Goal: Download file/media

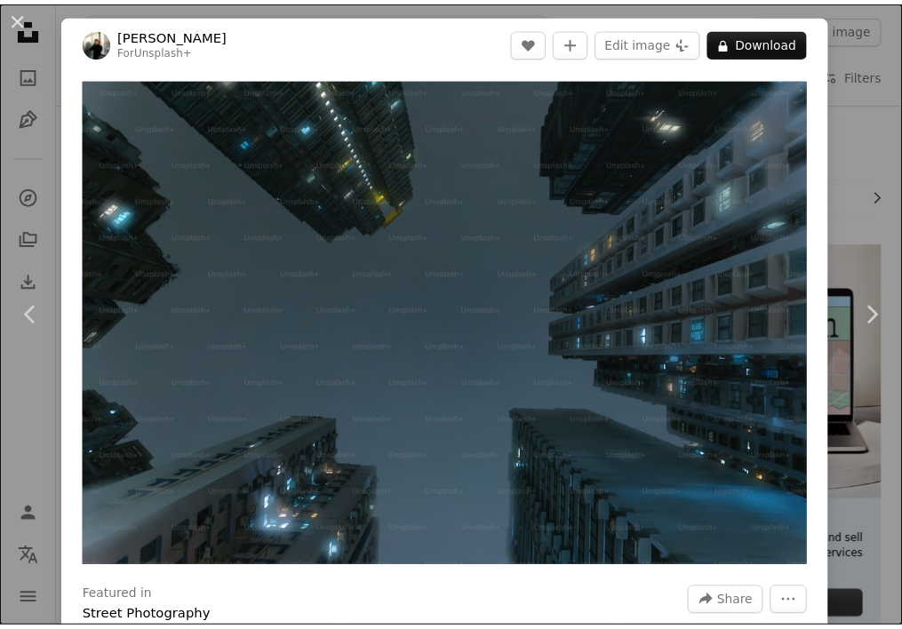
scroll to position [1100, 0]
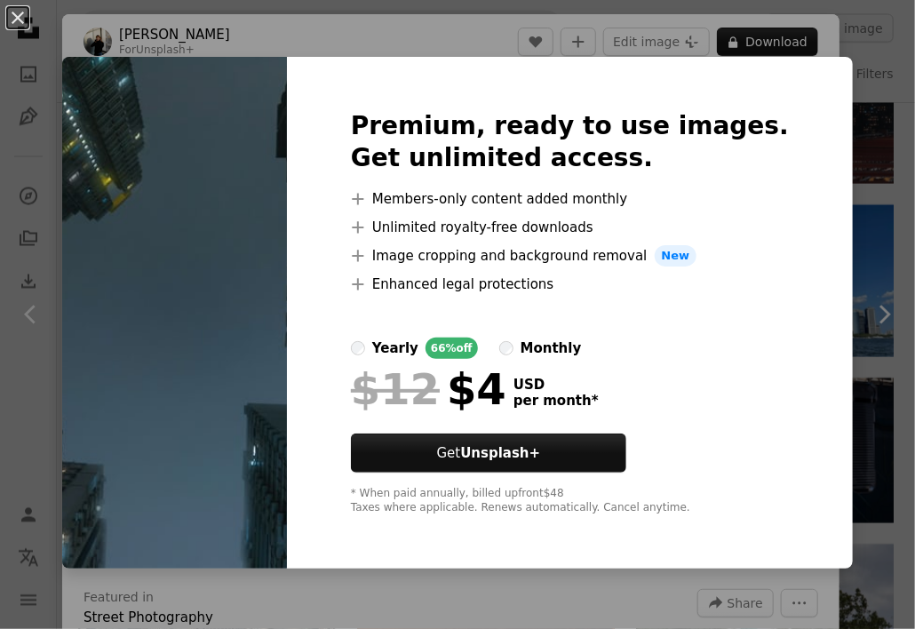
click at [130, 195] on img at bounding box center [174, 313] width 225 height 512
click at [287, 400] on img at bounding box center [174, 313] width 225 height 512
click at [869, 87] on div "An X shape Premium, ready to use images. Get unlimited access. A plus sign Memb…" at bounding box center [457, 314] width 915 height 629
click at [869, 87] on div "An X shape Chevron left Chevron right [PERSON_NAME] For Unsplash+ A heart A plu…" at bounding box center [457, 314] width 915 height 629
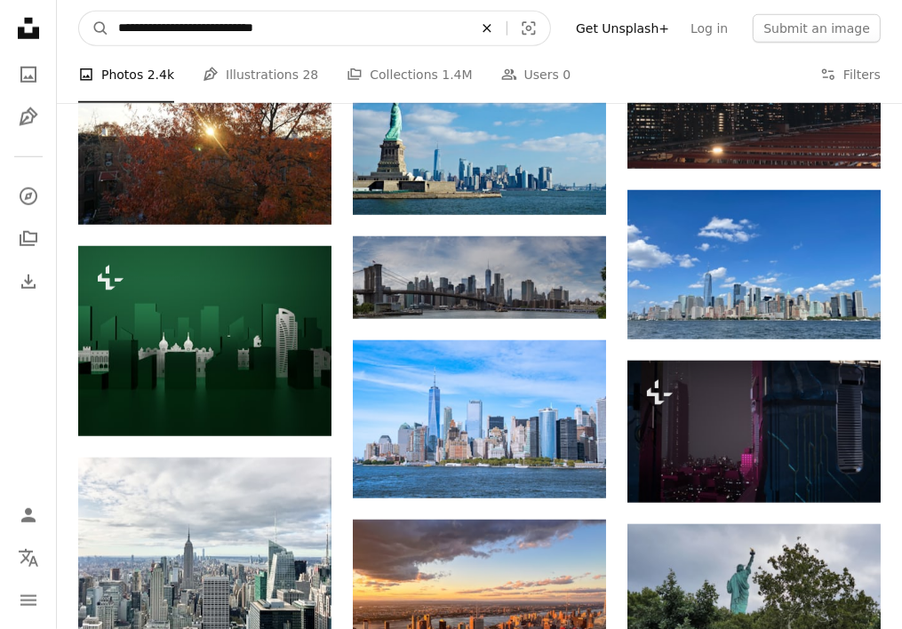
click at [505, 33] on icon "An X shape" at bounding box center [487, 28] width 39 height 14
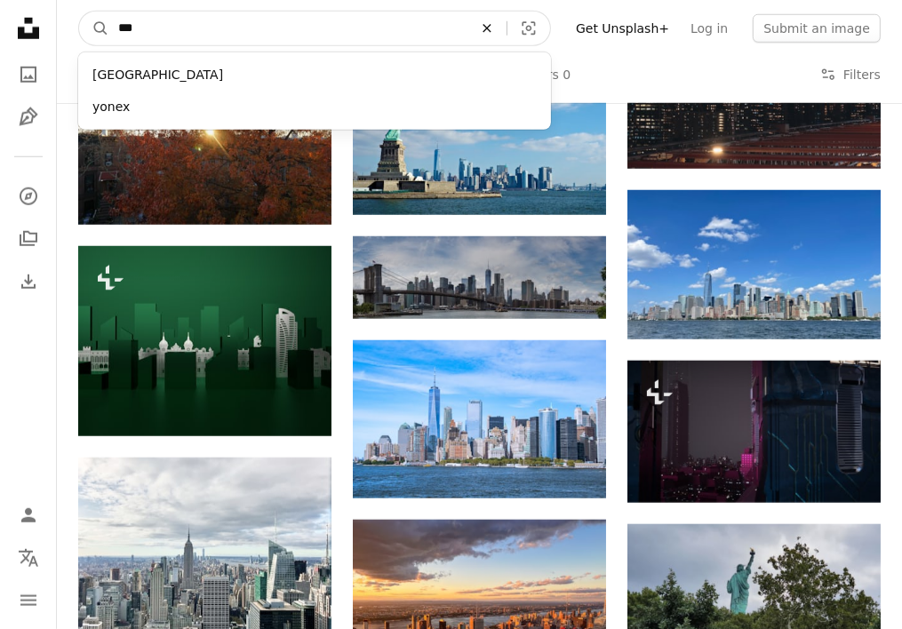
type input "***"
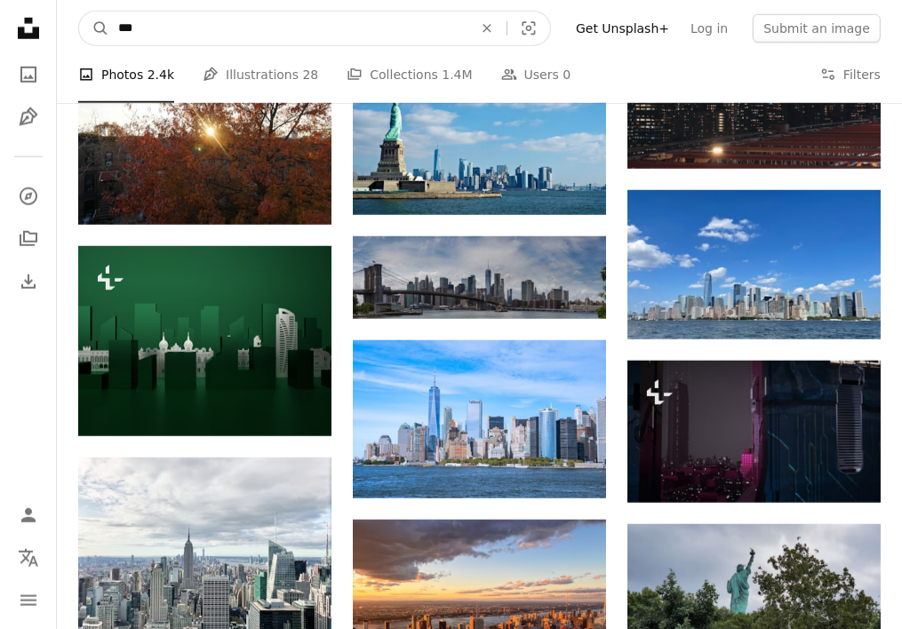
click at [507, 28] on icon "An X shape" at bounding box center [487, 28] width 39 height 14
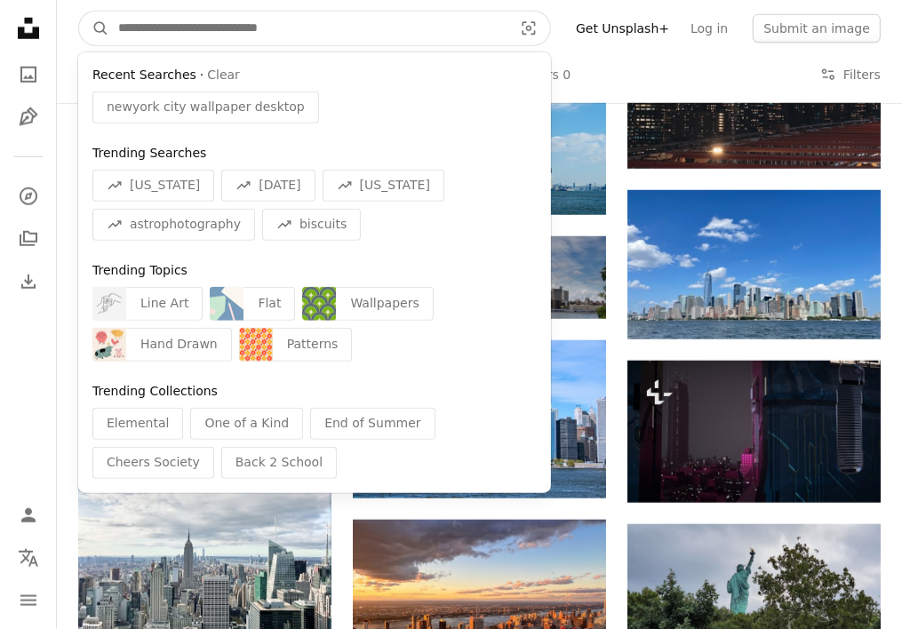
click at [508, 28] on input "Find visuals sitewide" at bounding box center [308, 29] width 398 height 34
click at [422, 31] on input "Find visuals sitewide" at bounding box center [308, 29] width 398 height 34
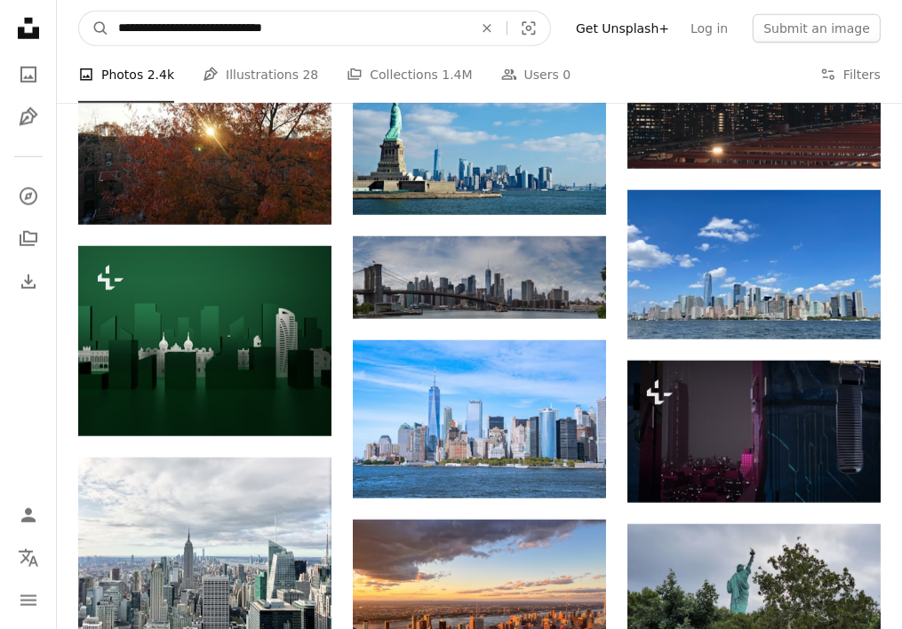
type input "**********"
click at [79, 12] on button "A magnifying glass" at bounding box center [94, 29] width 30 height 34
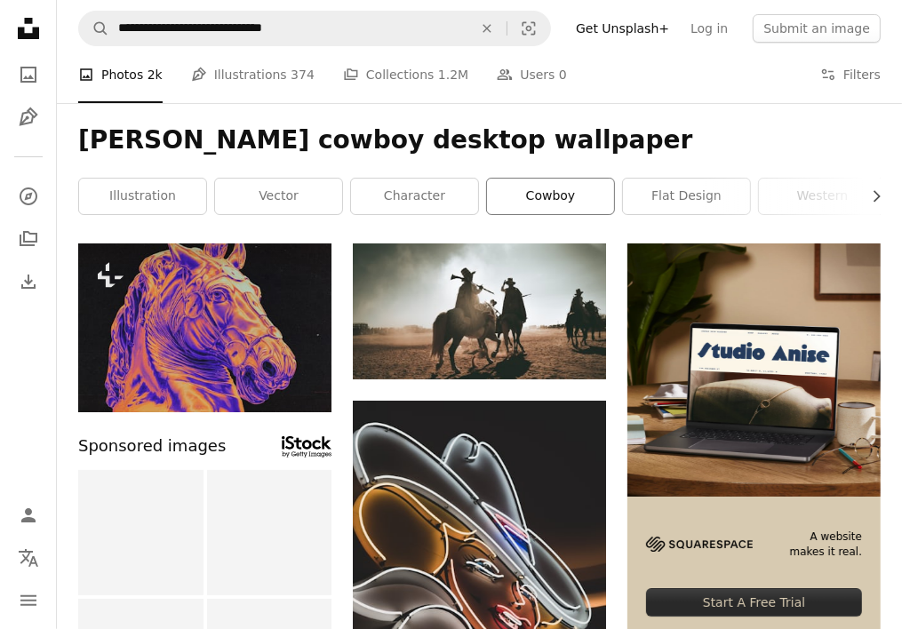
click at [553, 194] on link "cowboy" at bounding box center [550, 197] width 127 height 36
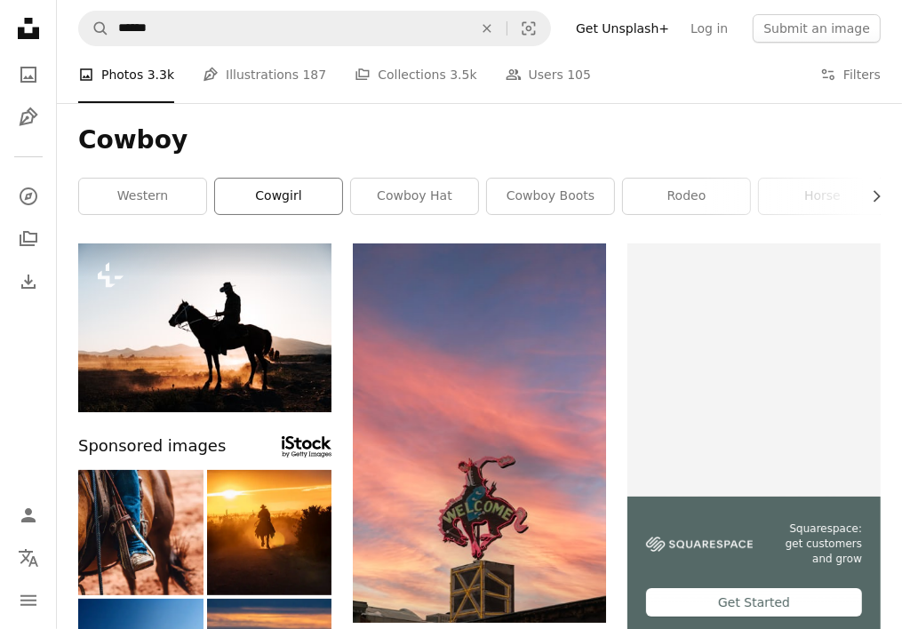
click at [302, 185] on link "cowgirl" at bounding box center [278, 197] width 127 height 36
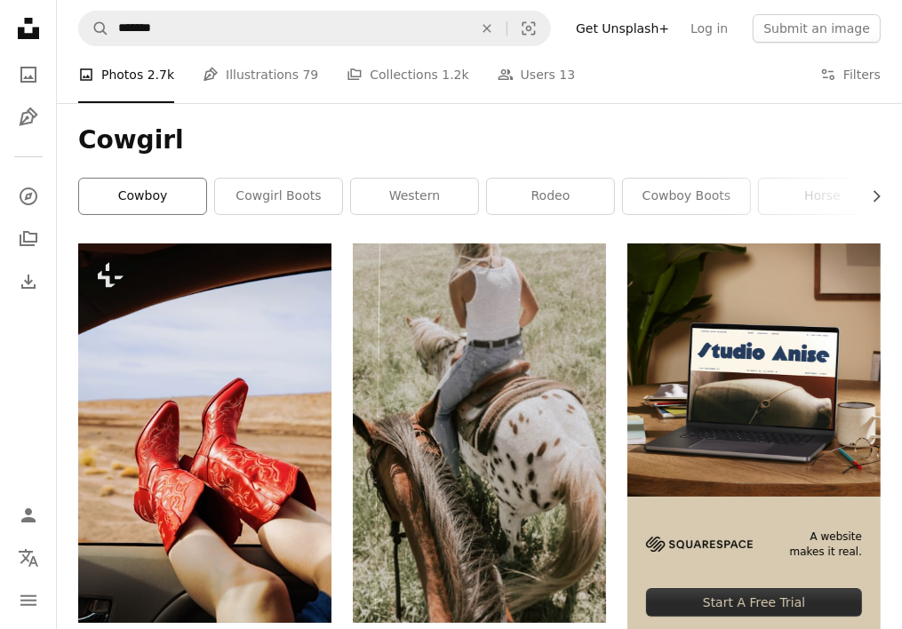
click at [153, 188] on link "cowboy" at bounding box center [142, 197] width 127 height 36
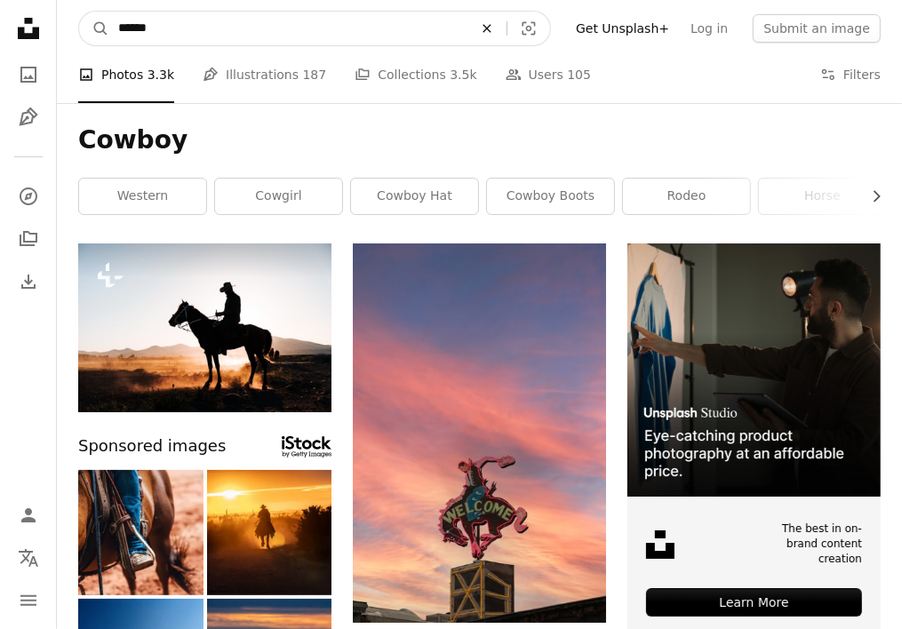
click at [505, 21] on icon "An X shape" at bounding box center [487, 28] width 39 height 14
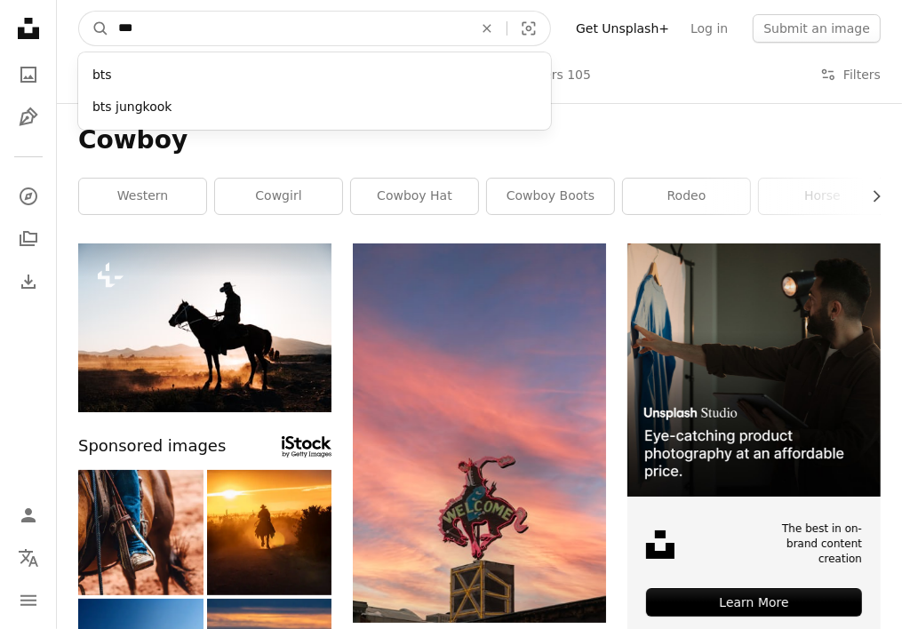
type input "***"
click at [79, 12] on button "A magnifying glass" at bounding box center [94, 29] width 30 height 34
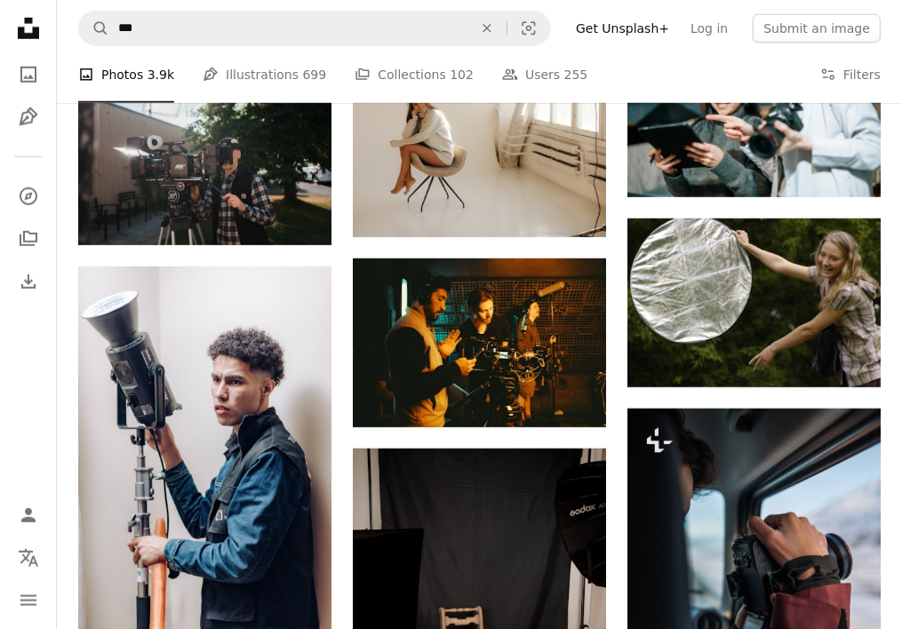
scroll to position [1650, 0]
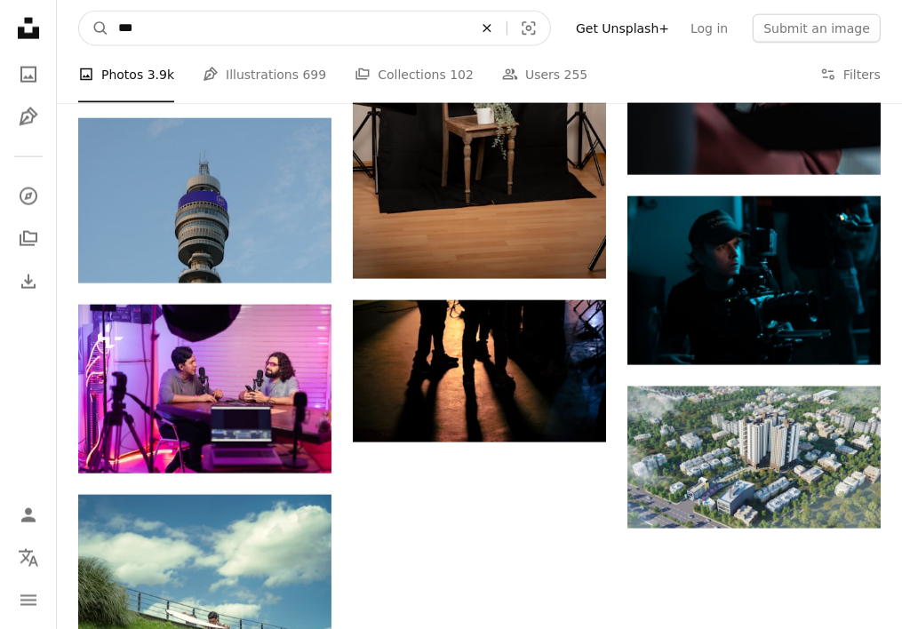
click at [501, 31] on icon "An X shape" at bounding box center [487, 28] width 39 height 14
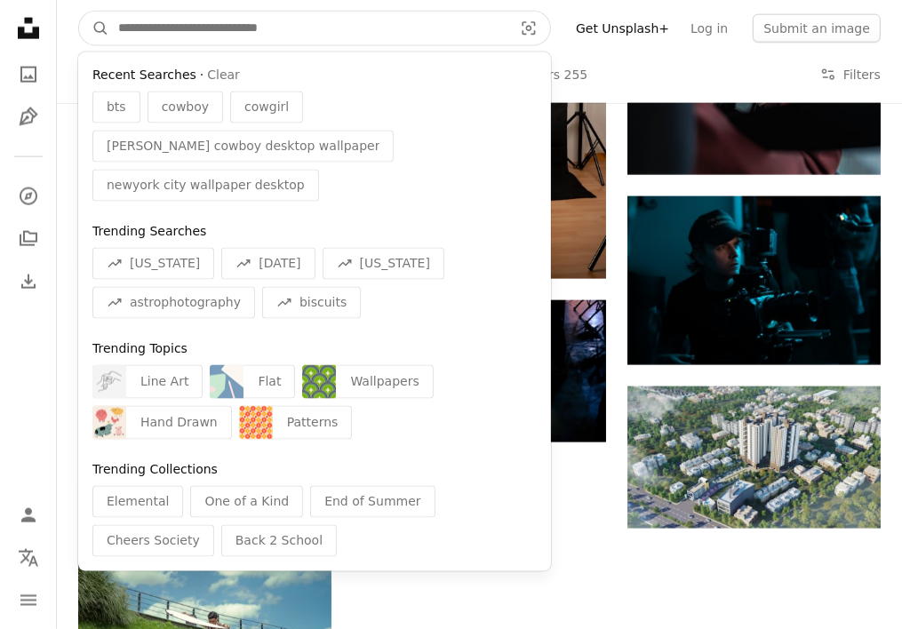
click at [247, 28] on input "Find visuals sitewide" at bounding box center [308, 29] width 398 height 34
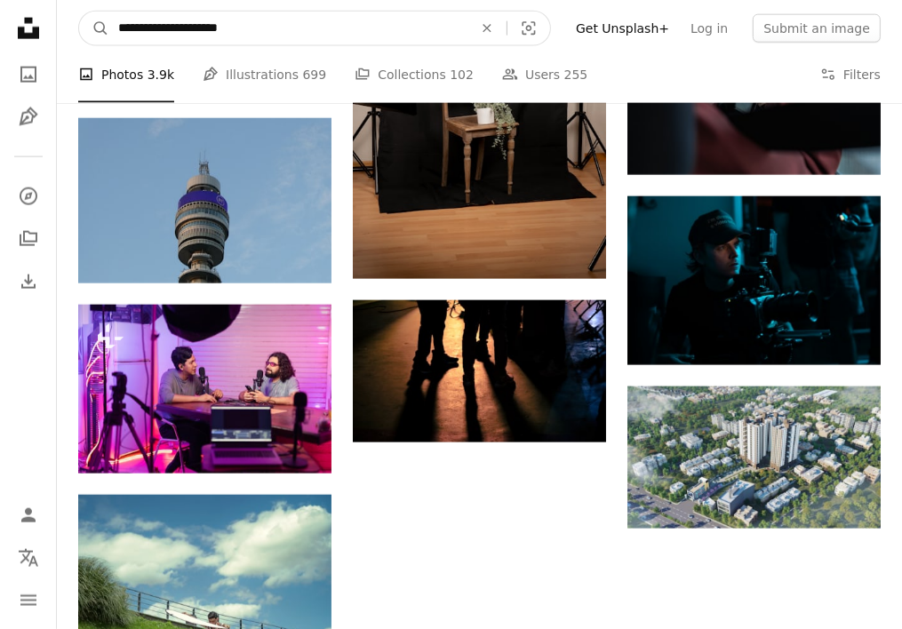
type input "**********"
click at [79, 12] on button "A magnifying glass" at bounding box center [94, 29] width 30 height 34
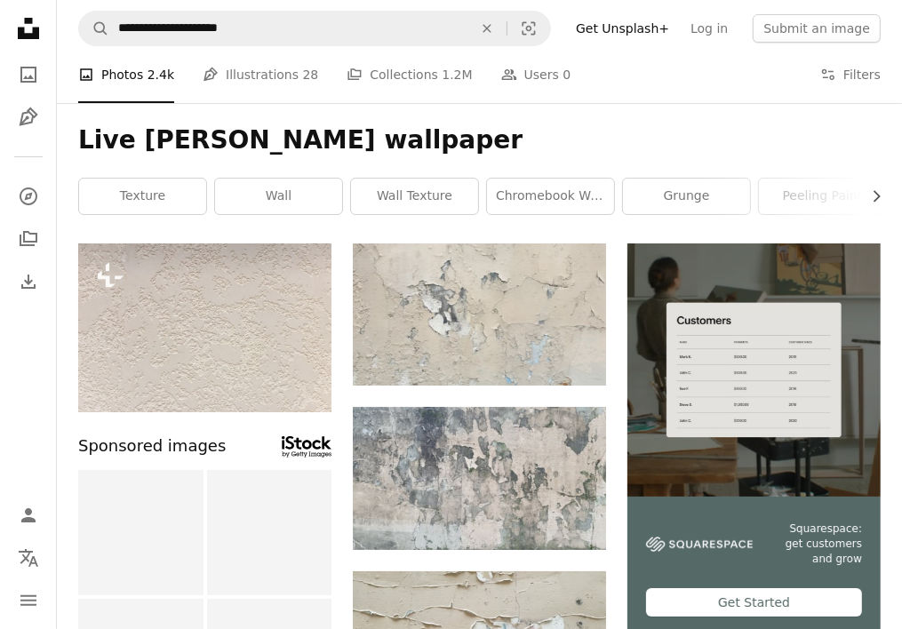
scroll to position [550, 0]
